Goal: Task Accomplishment & Management: Complete application form

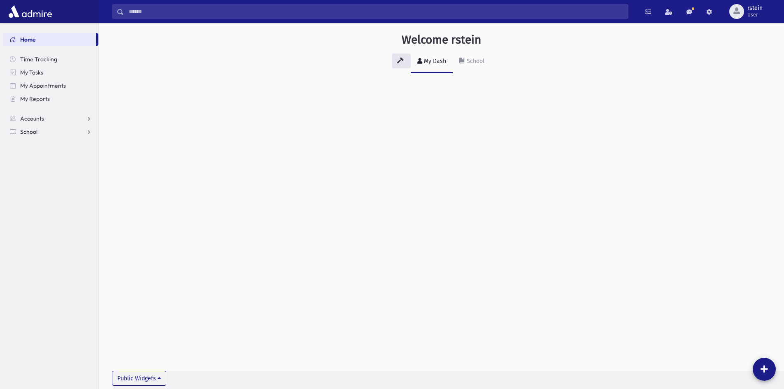
click at [64, 131] on link "School" at bounding box center [50, 131] width 95 height 13
click at [66, 183] on link "Infractions" at bounding box center [50, 184] width 95 height 13
click at [68, 193] on link "Entry" at bounding box center [50, 197] width 95 height 13
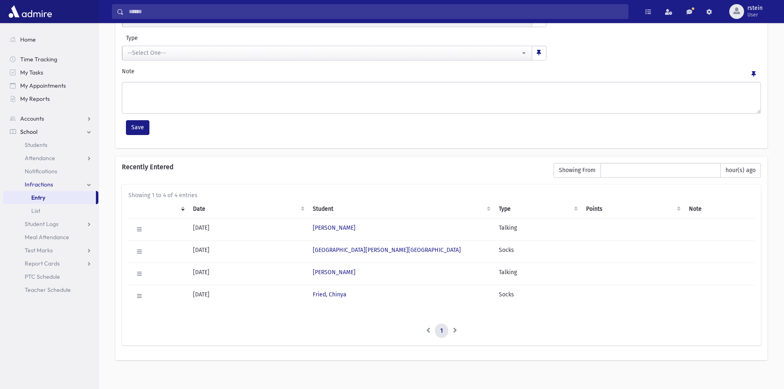
scroll to position [107, 0]
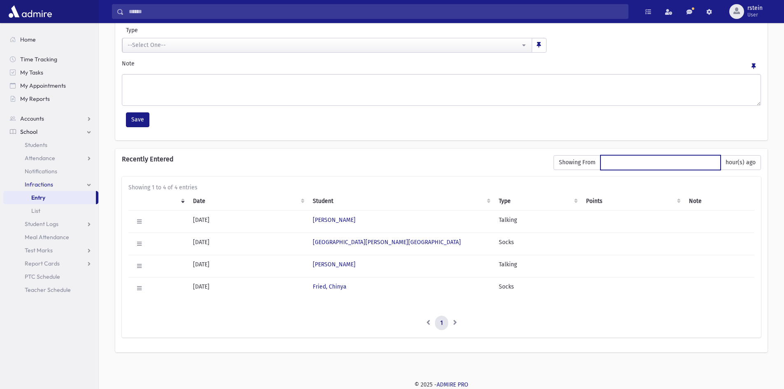
click at [652, 161] on input "*" at bounding box center [661, 162] width 120 height 15
click at [564, 161] on span "Showing From" at bounding box center [577, 162] width 47 height 15
click at [714, 165] on input "*" at bounding box center [661, 162] width 120 height 15
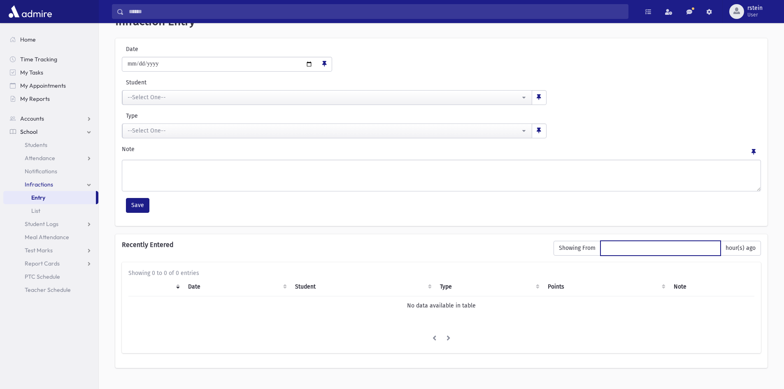
scroll to position [37, 0]
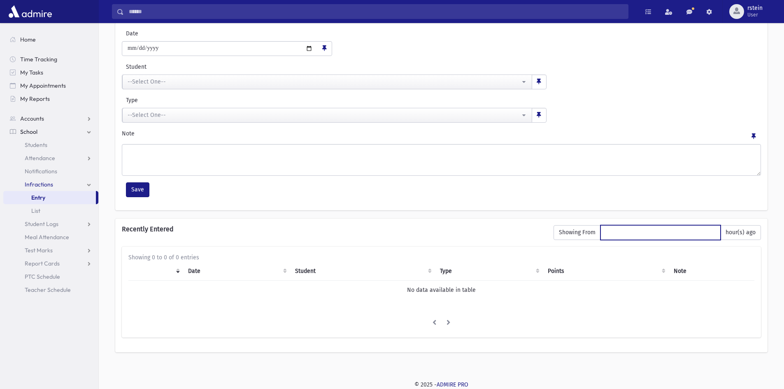
click at [713, 230] on input "*" at bounding box center [661, 232] width 120 height 15
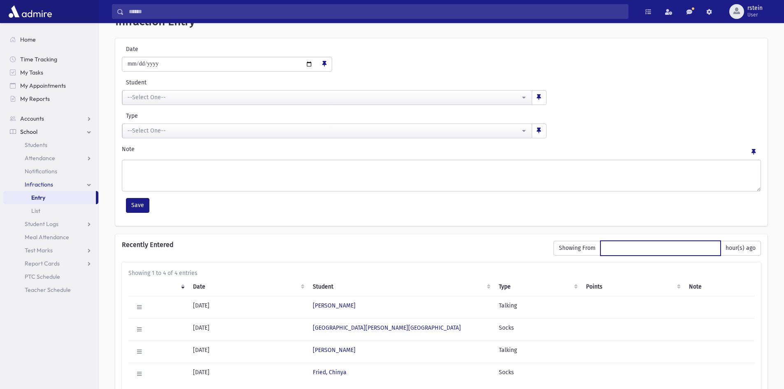
scroll to position [107, 0]
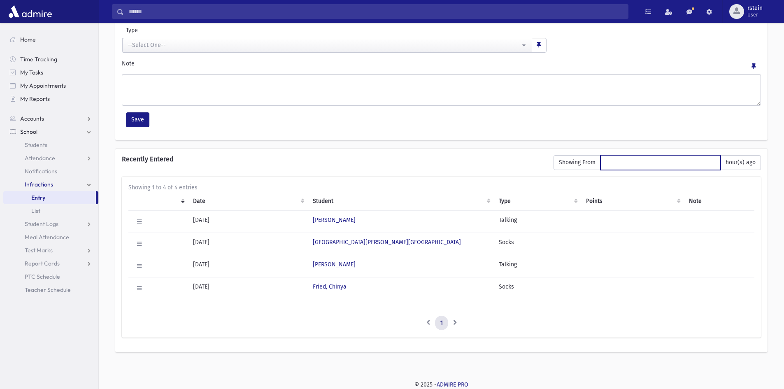
click at [714, 161] on input "*" at bounding box center [661, 162] width 120 height 15
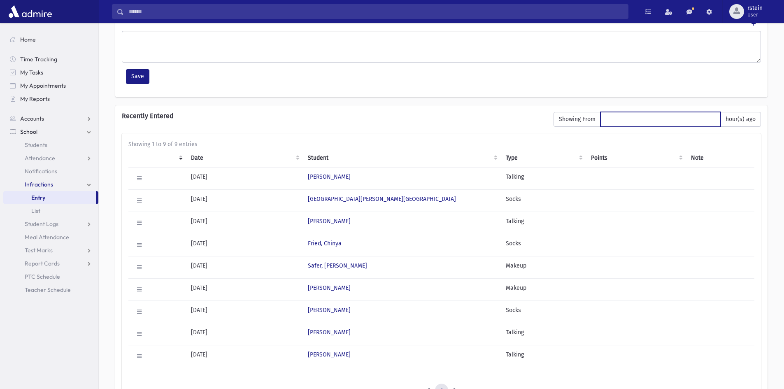
scroll to position [136, 0]
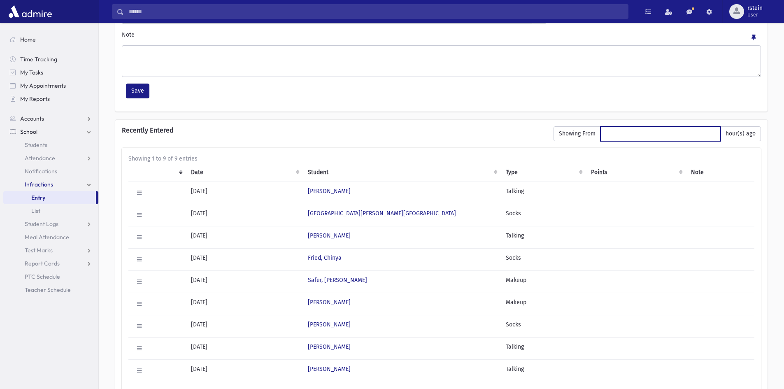
click at [713, 132] on input "*" at bounding box center [661, 133] width 120 height 15
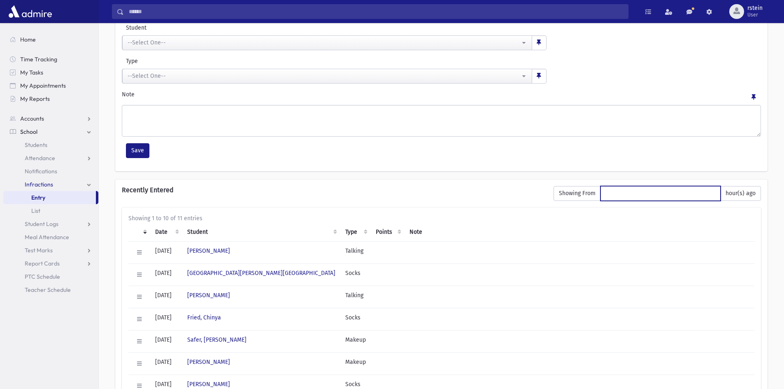
scroll to position [76, 0]
click at [712, 191] on input "*" at bounding box center [661, 193] width 120 height 15
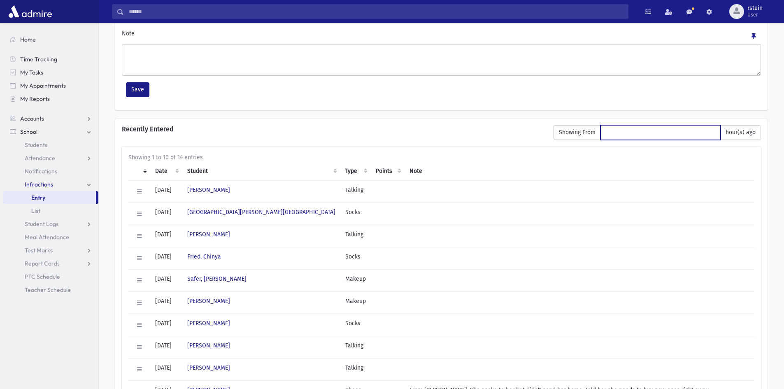
scroll to position [117, 0]
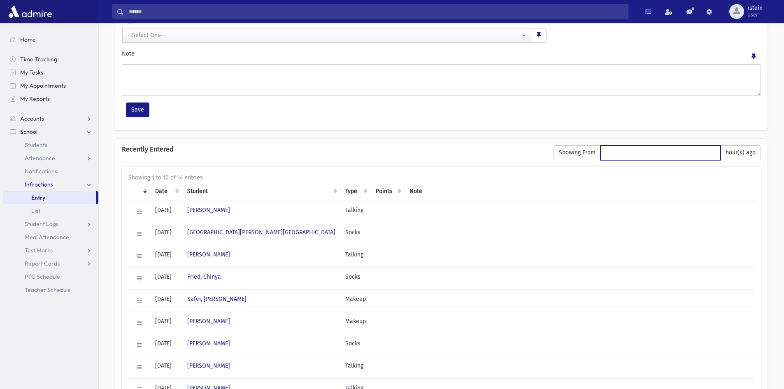
click at [713, 150] on input "*" at bounding box center [661, 152] width 120 height 15
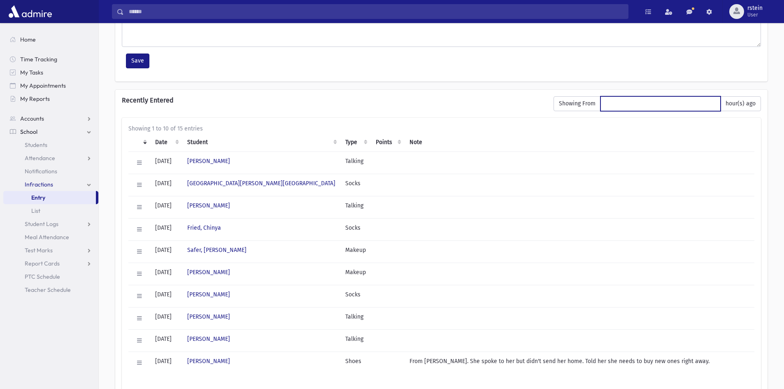
scroll to position [35, 0]
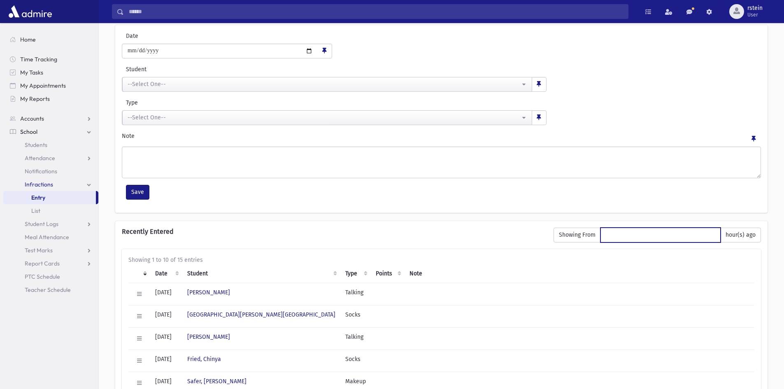
type input "*"
click at [713, 233] on input "*" at bounding box center [661, 235] width 120 height 15
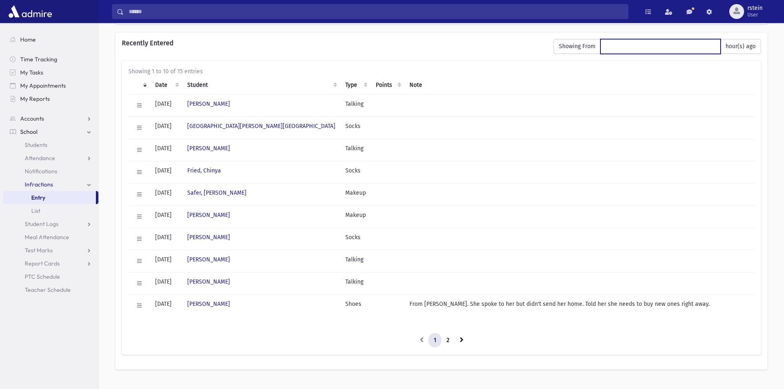
scroll to position [241, 0]
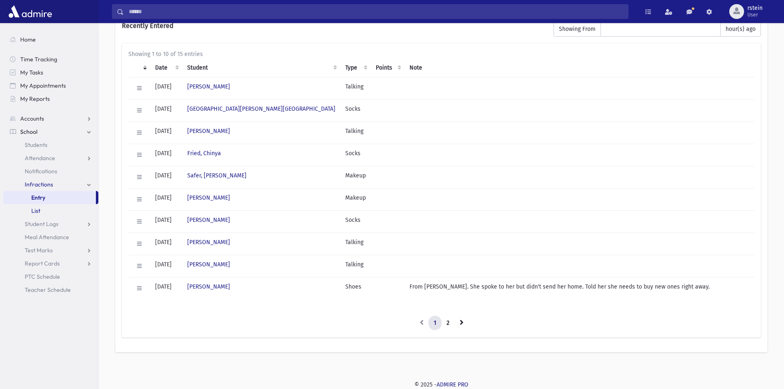
click at [56, 212] on link "List" at bounding box center [50, 210] width 95 height 13
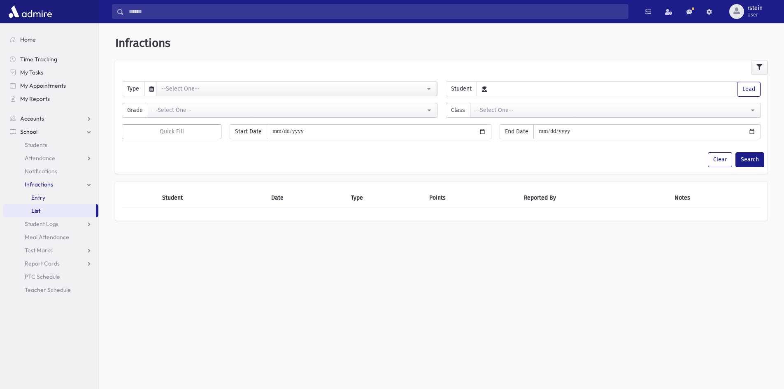
click at [50, 193] on link "Entry" at bounding box center [50, 197] width 95 height 13
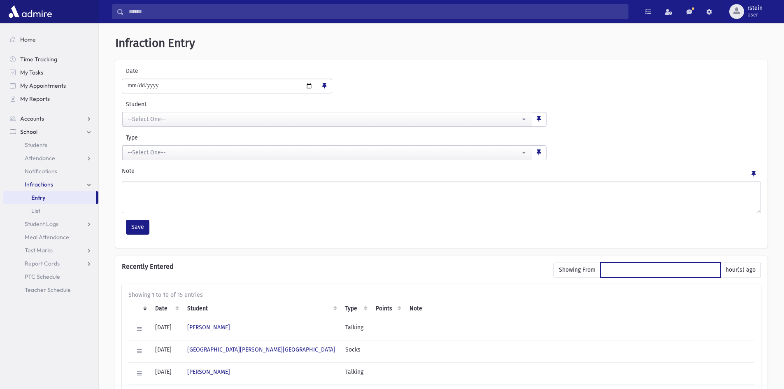
click at [711, 271] on input "*" at bounding box center [661, 270] width 120 height 15
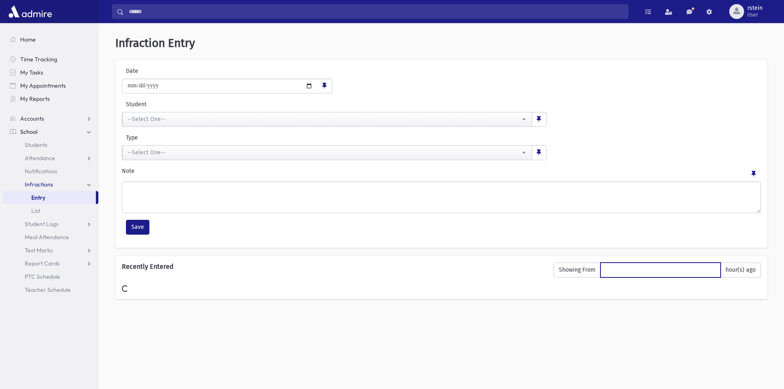
click at [711, 271] on input "*" at bounding box center [661, 270] width 120 height 15
type input "*"
click at [711, 272] on input "*" at bounding box center [661, 270] width 120 height 15
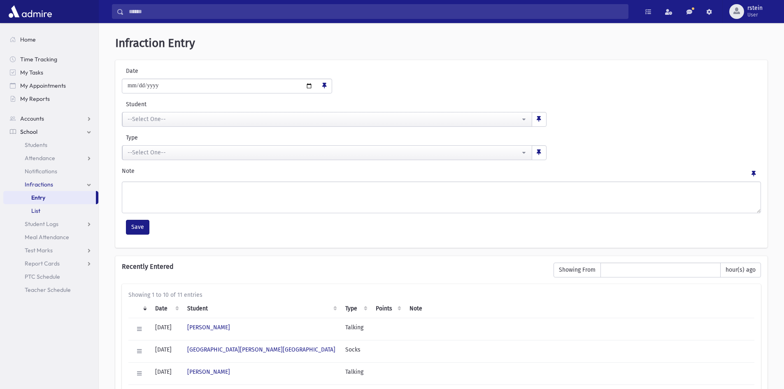
click at [74, 210] on link "List" at bounding box center [50, 210] width 95 height 13
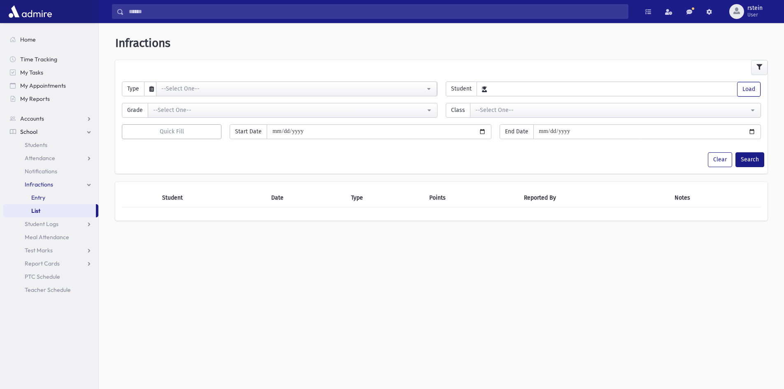
click at [76, 198] on link "Entry" at bounding box center [50, 197] width 95 height 13
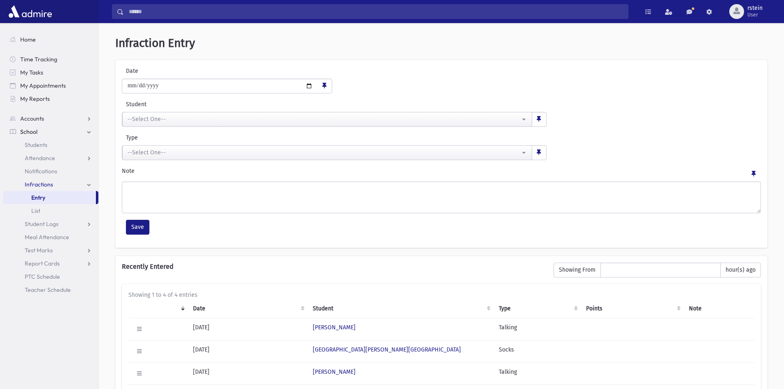
click at [49, 183] on span "Infractions" at bounding box center [39, 184] width 28 height 7
click at [54, 156] on span "Attendance" at bounding box center [40, 157] width 30 height 7
click at [55, 166] on link "Entry" at bounding box center [50, 171] width 95 height 13
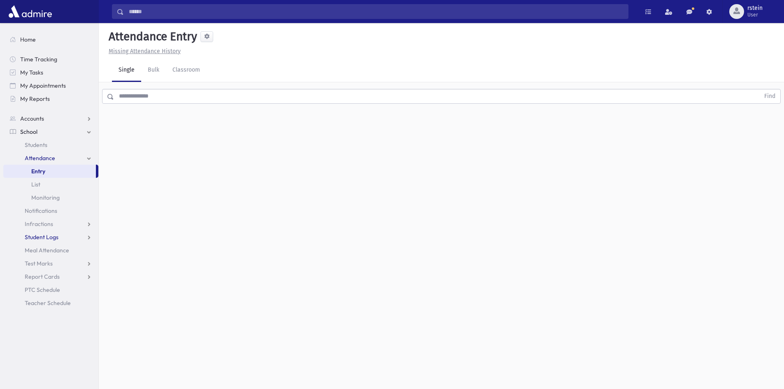
click at [27, 242] on link "Student Logs" at bounding box center [50, 237] width 95 height 13
click at [49, 226] on span "Infractions" at bounding box center [39, 223] width 28 height 7
click at [44, 236] on span "Entry" at bounding box center [38, 236] width 14 height 7
